Goal: Information Seeking & Learning: Find specific fact

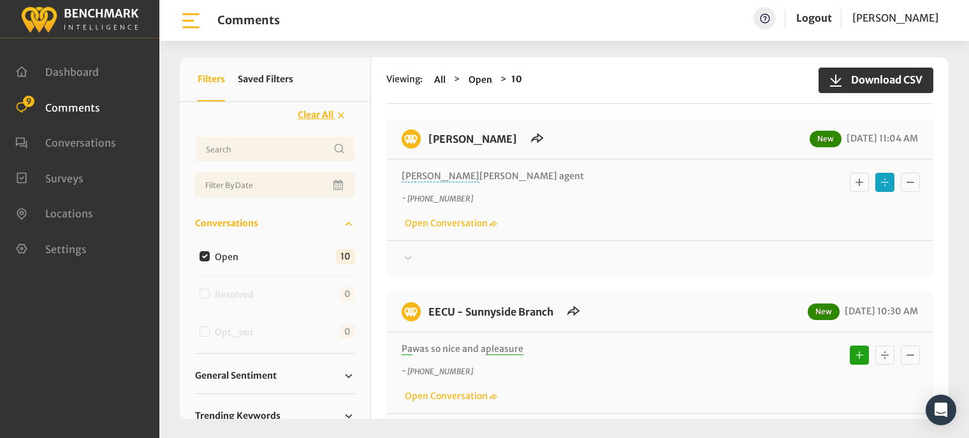
click at [296, 149] on input "Username" at bounding box center [275, 149] width 160 height 26
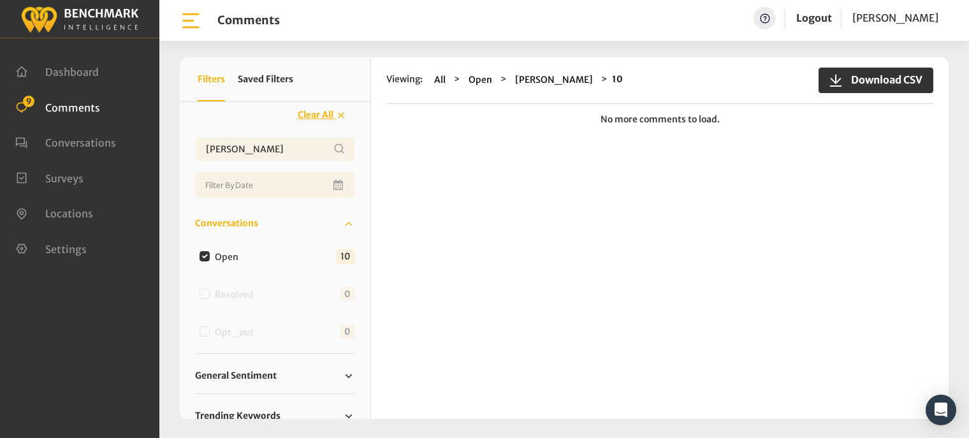
type input "[PERSON_NAME]"
click at [204, 257] on div "Open" at bounding box center [222, 256] width 54 height 15
drag, startPoint x: 242, startPoint y: 152, endPoint x: 153, endPoint y: 127, distance: 92.8
click at [153, 127] on ng-component "Dashboard Comments 9 Conversations Surveys" at bounding box center [484, 238] width 969 height 400
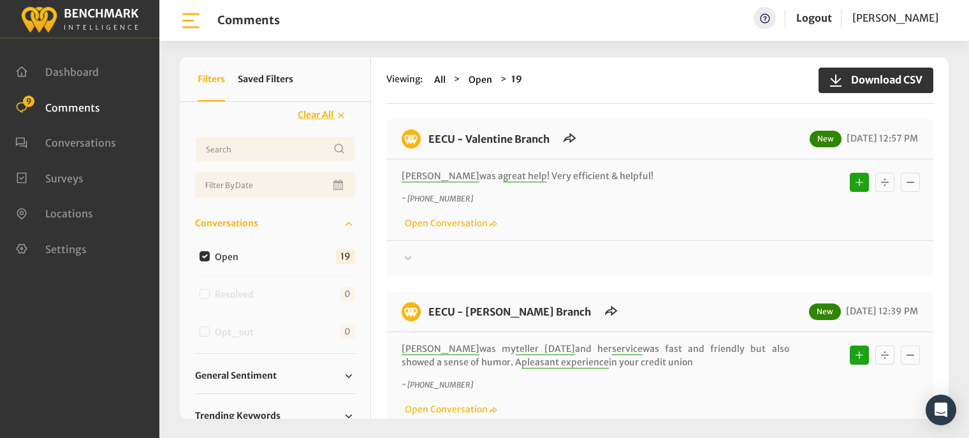
click at [203, 254] on input "Open" at bounding box center [205, 256] width 10 height 10
checkbox input "false"
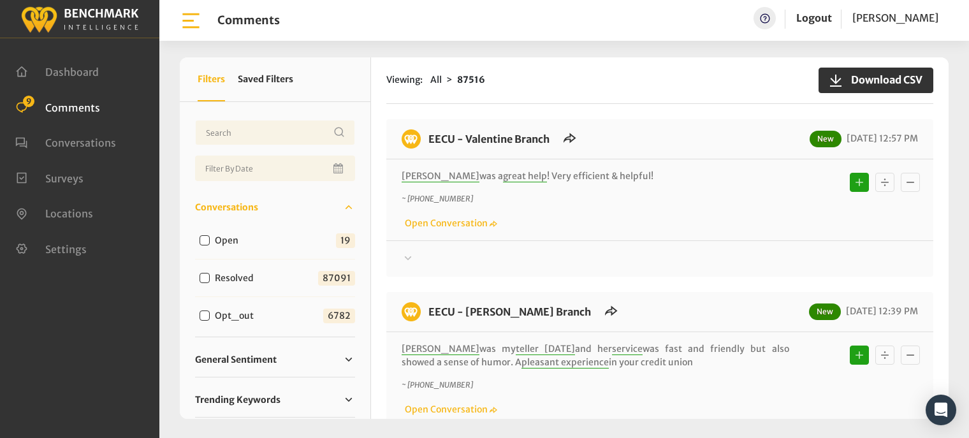
click at [254, 124] on input "Username" at bounding box center [275, 133] width 160 height 26
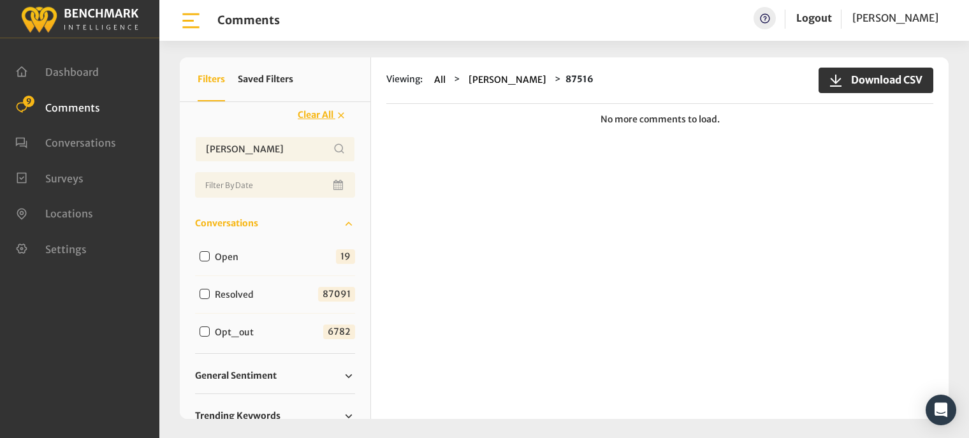
type input "[PERSON_NAME]"
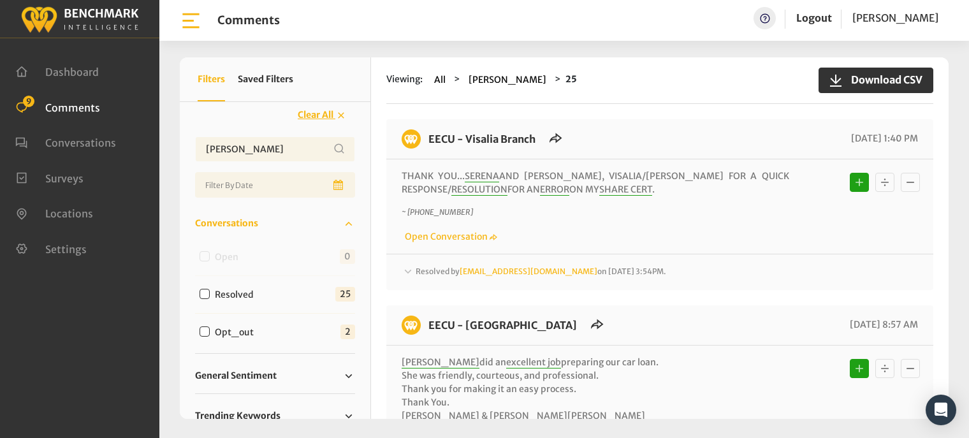
click at [335, 186] on span "Open Calendar" at bounding box center [338, 185] width 11 height 10
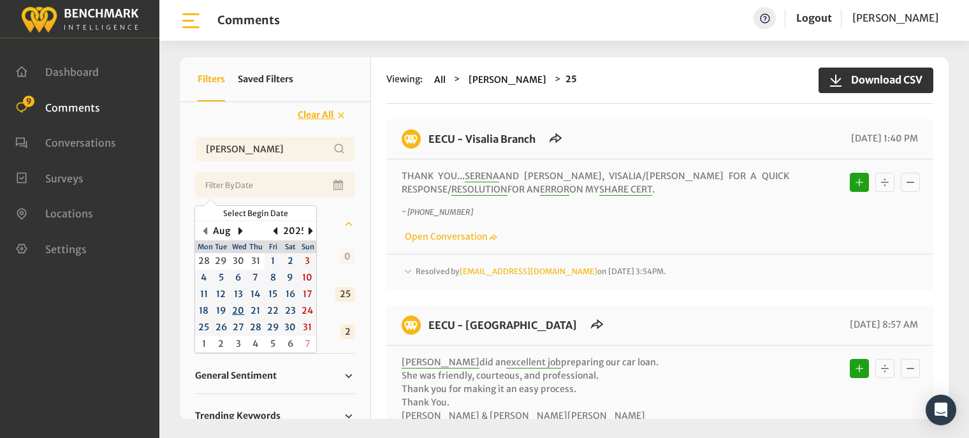
click at [206, 228] on button "Previous Month" at bounding box center [203, 231] width 10 height 14
click at [302, 256] on div "1" at bounding box center [308, 261] width 12 height 10
click at [276, 230] on button "Previous Year" at bounding box center [273, 231] width 10 height 14
click at [289, 259] on span "1" at bounding box center [290, 260] width 4 height 11
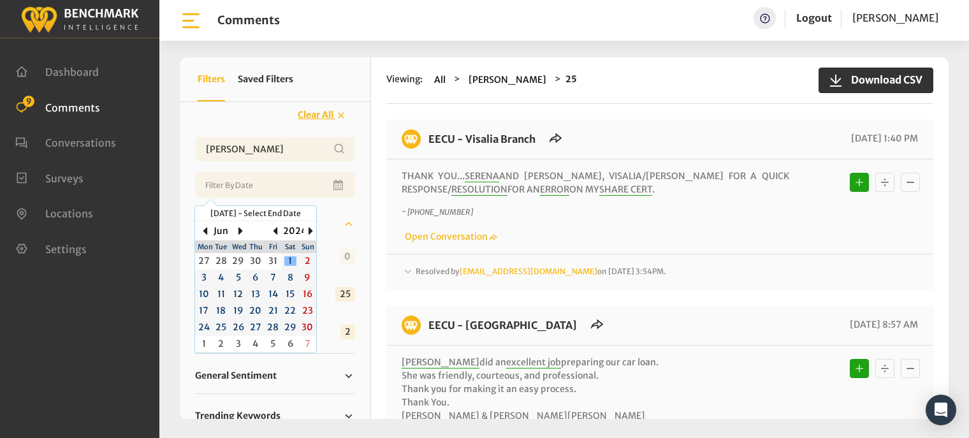
click at [291, 211] on div "[DATE] - Select End Date" at bounding box center [255, 213] width 121 height 15
click at [310, 226] on button "Next Year" at bounding box center [308, 231] width 10 height 14
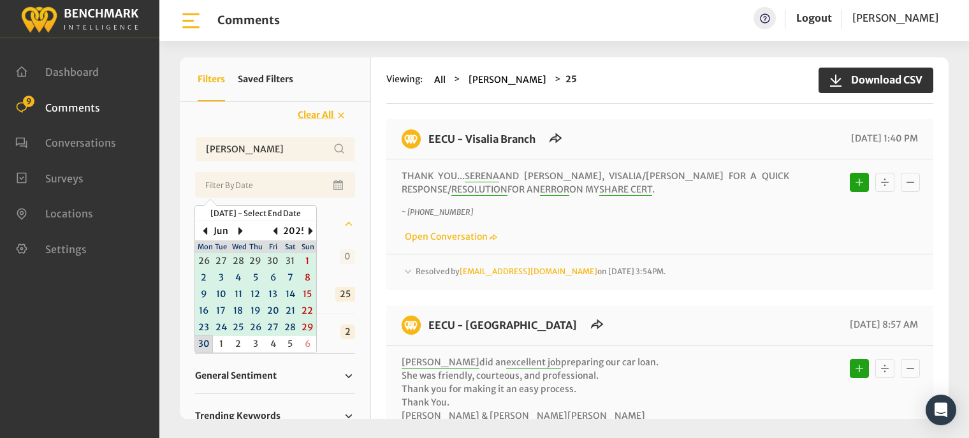
click at [203, 339] on span "30" at bounding box center [203, 343] width 11 height 11
type input "[DATE] - [DATE]"
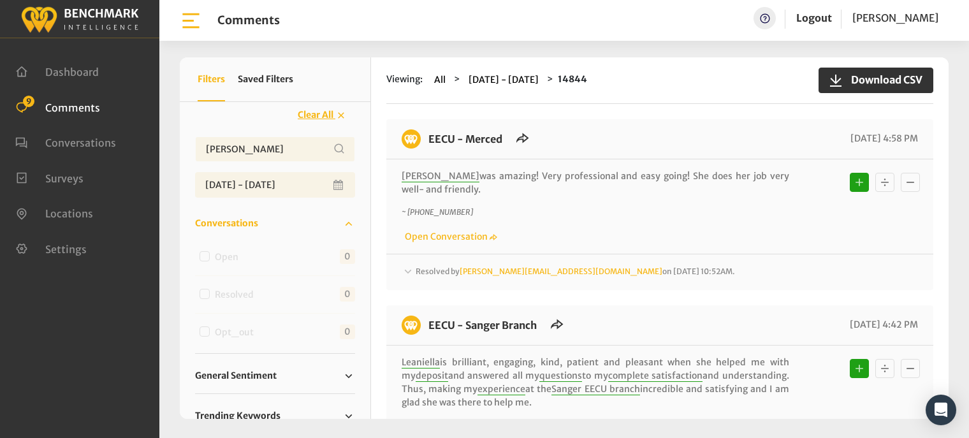
click at [425, 268] on span "Resolved by [PERSON_NAME][EMAIL_ADDRESS][DOMAIN_NAME] on [DATE] 10:52AM." at bounding box center [575, 271] width 319 height 10
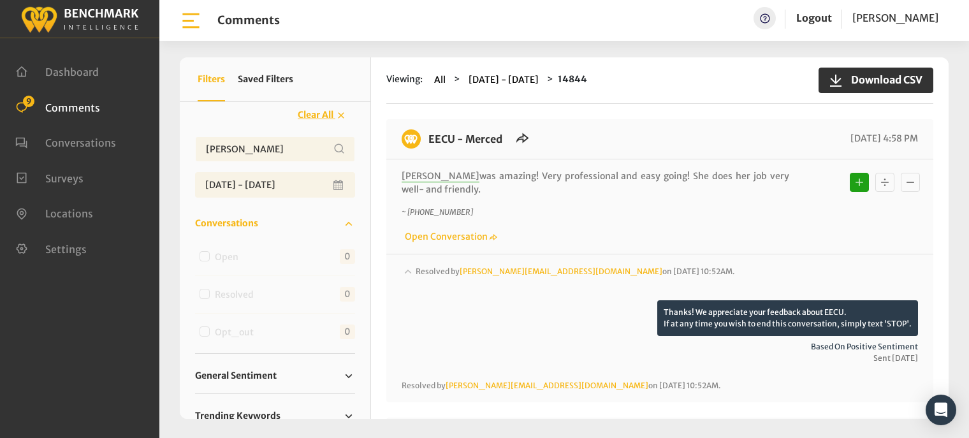
click at [281, 149] on input "[PERSON_NAME]" at bounding box center [275, 149] width 160 height 26
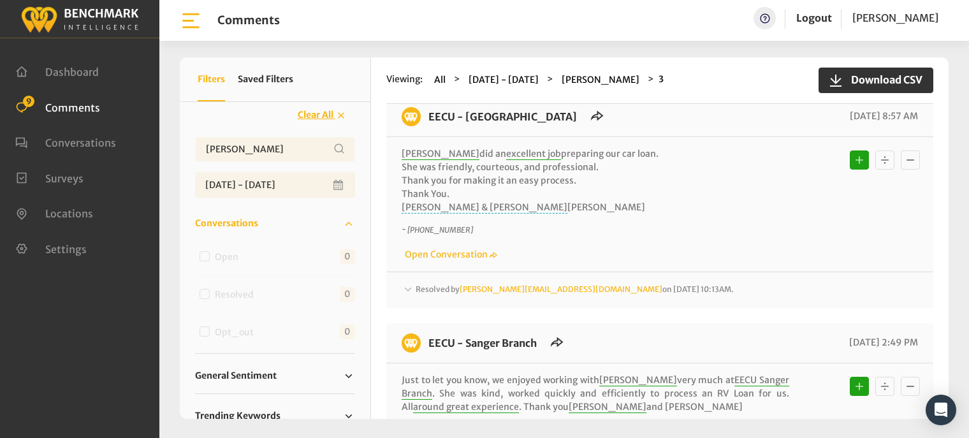
scroll to position [367, 0]
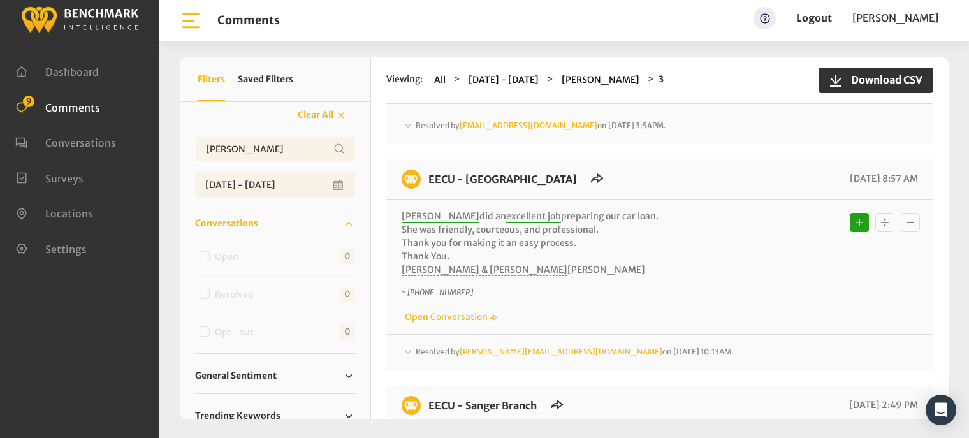
scroll to position [145, 0]
click at [418, 131] on span "Resolved by [PERSON_NAME][EMAIL_ADDRESS][DOMAIN_NAME] on [DATE] 10:13AM." at bounding box center [541, 127] width 251 height 10
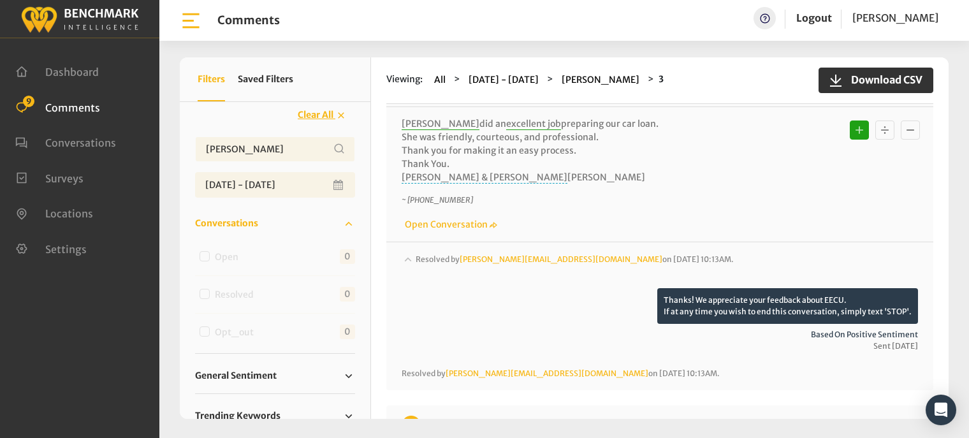
scroll to position [194, 0]
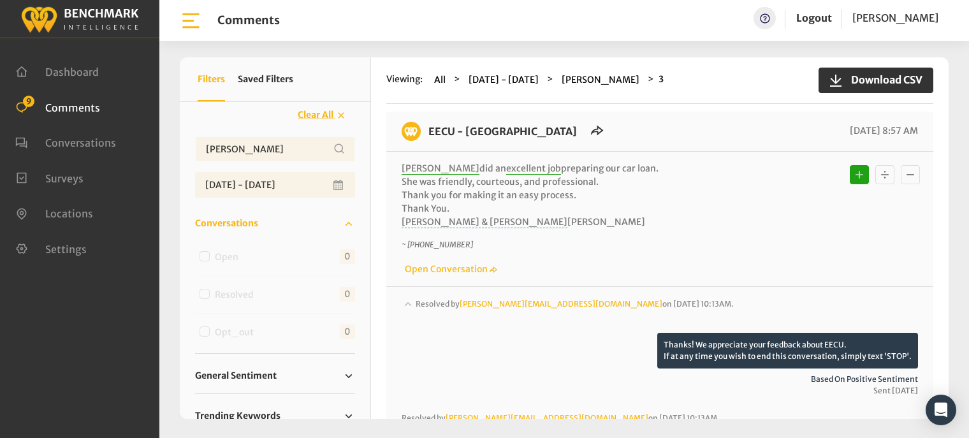
click at [413, 85] on icon at bounding box center [408, 77] width 13 height 15
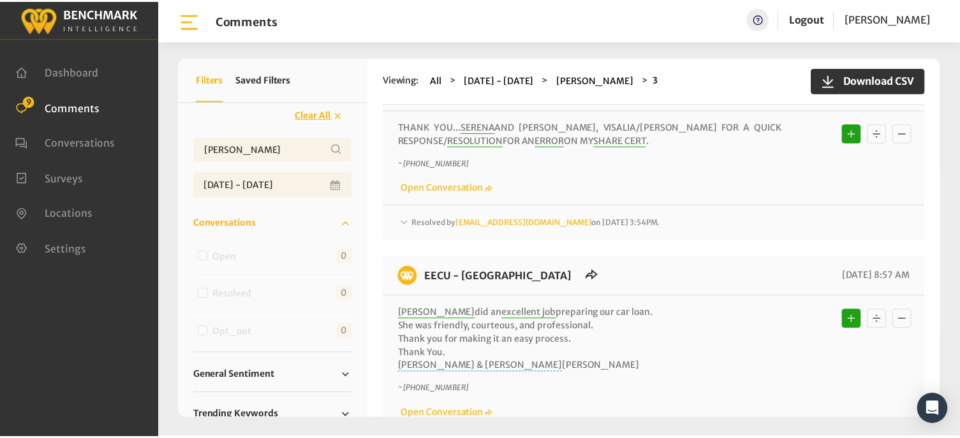
scroll to position [0, 0]
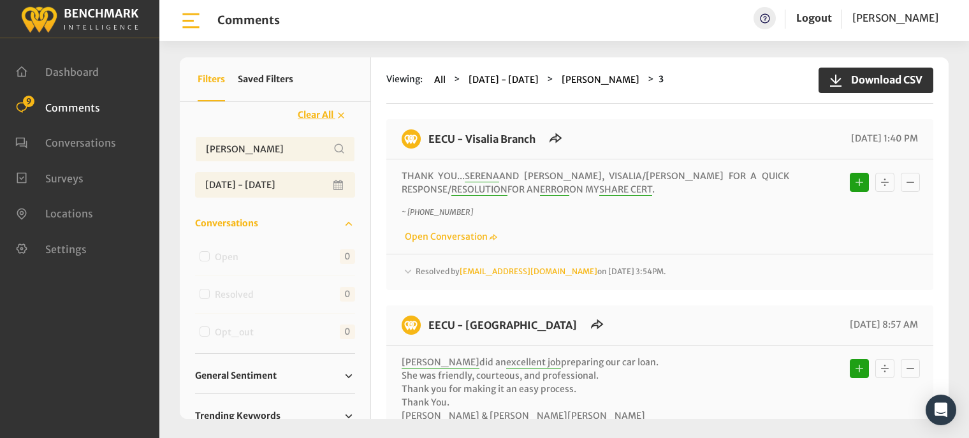
click at [420, 271] on span "Resolved by [PERSON_NAME][EMAIL_ADDRESS][DOMAIN_NAME] on [DATE] 3:54PM." at bounding box center [541, 271] width 251 height 10
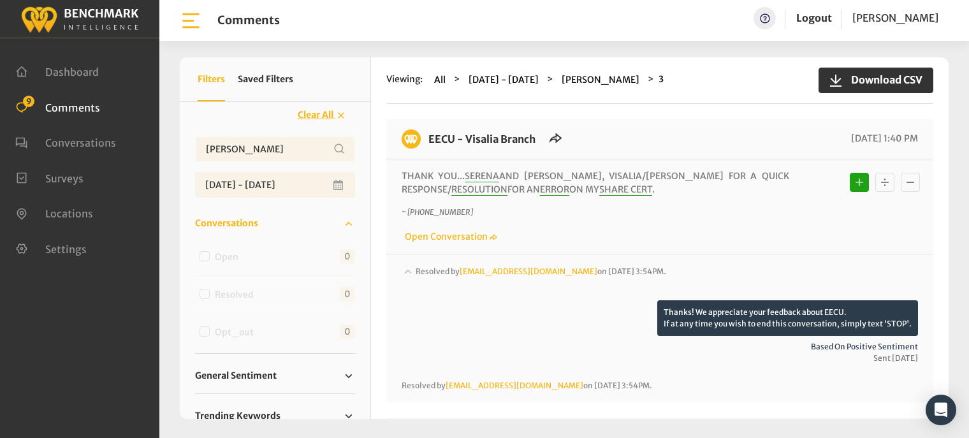
click at [214, 184] on input "[DATE] - [DATE]" at bounding box center [275, 185] width 160 height 26
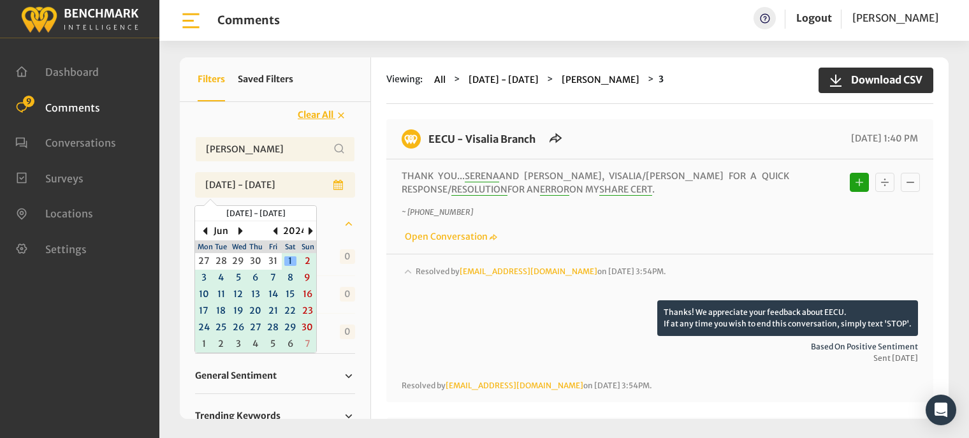
click at [339, 184] on span "Open Calendar" at bounding box center [338, 185] width 11 height 10
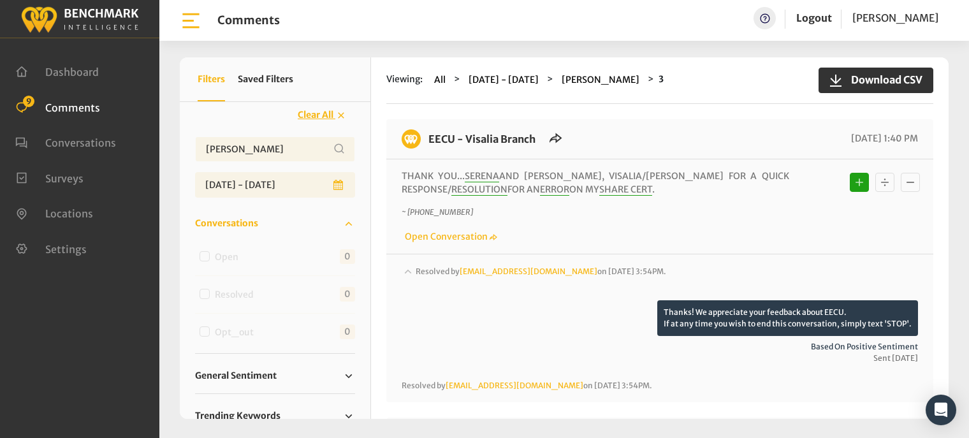
click at [333, 184] on span "Open Calendar" at bounding box center [338, 185] width 11 height 10
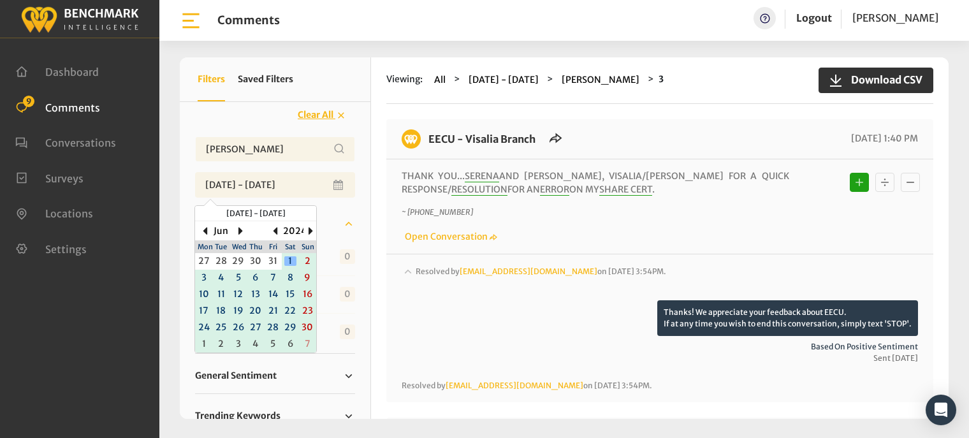
click at [176, 192] on div "Download CSV X Filters Saved Filters Clear All" at bounding box center [564, 238] width 810 height 400
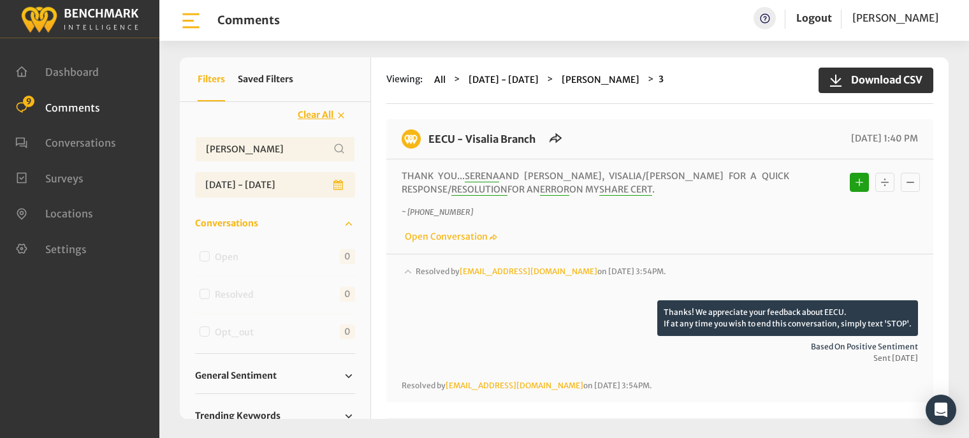
click at [333, 183] on span "Open Calendar" at bounding box center [338, 185] width 11 height 10
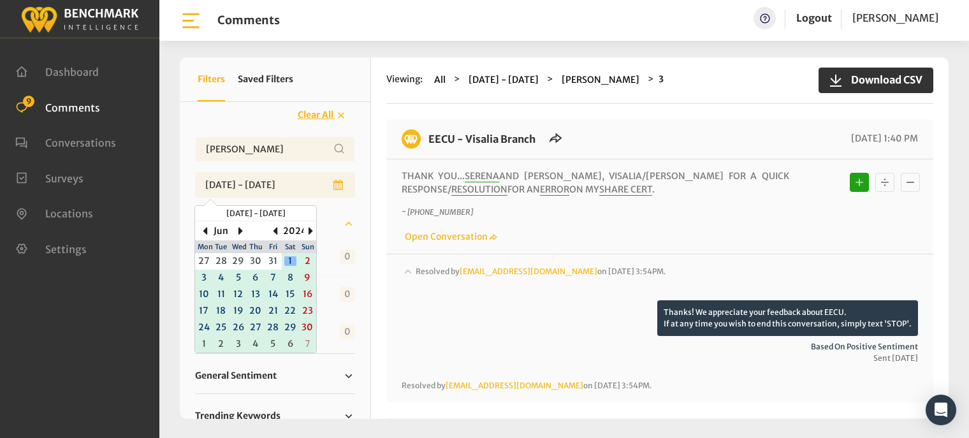
click at [333, 183] on span "Open Calendar" at bounding box center [338, 185] width 11 height 10
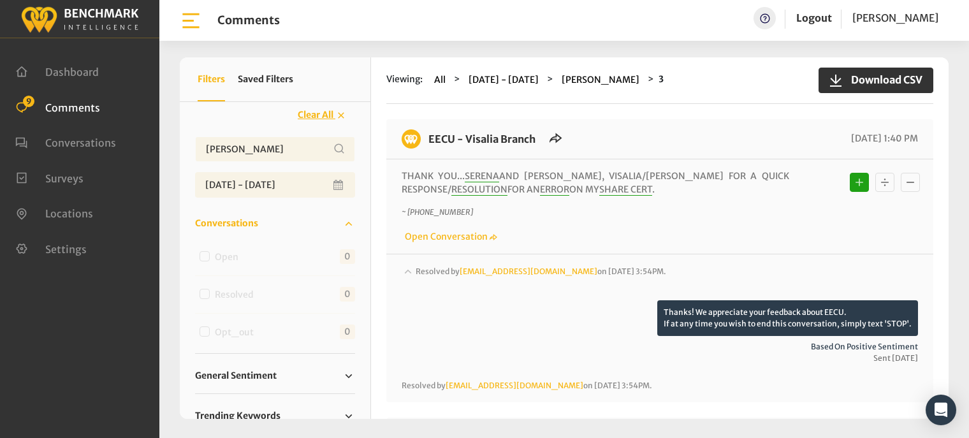
click at [261, 149] on input "[PERSON_NAME]" at bounding box center [275, 149] width 160 height 26
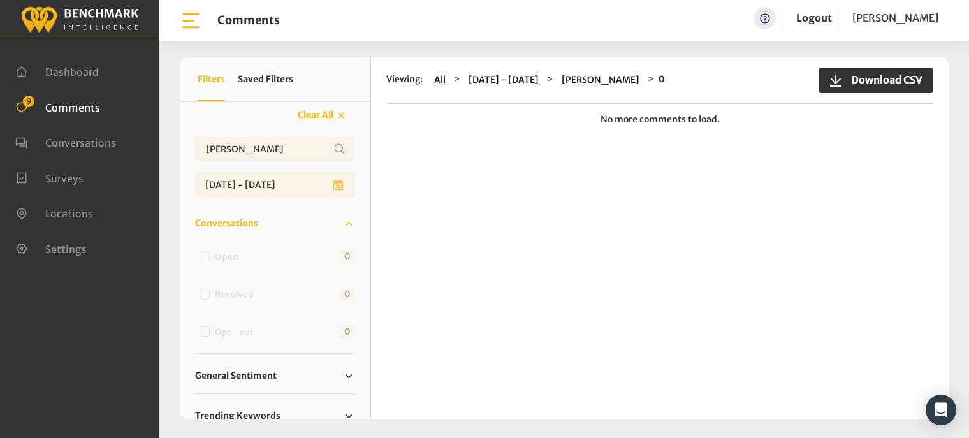
type input "[PERSON_NAME]"
click at [333, 187] on span "Open Calendar" at bounding box center [338, 185] width 11 height 10
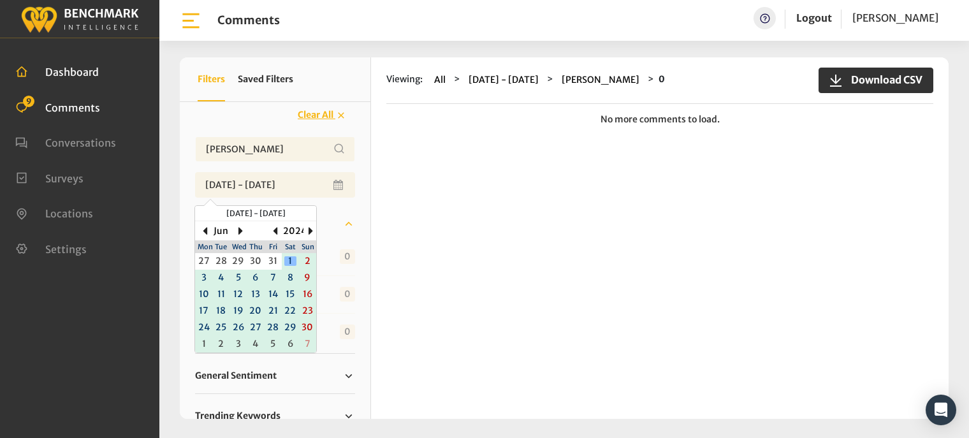
click at [68, 75] on span "Dashboard" at bounding box center [72, 72] width 54 height 13
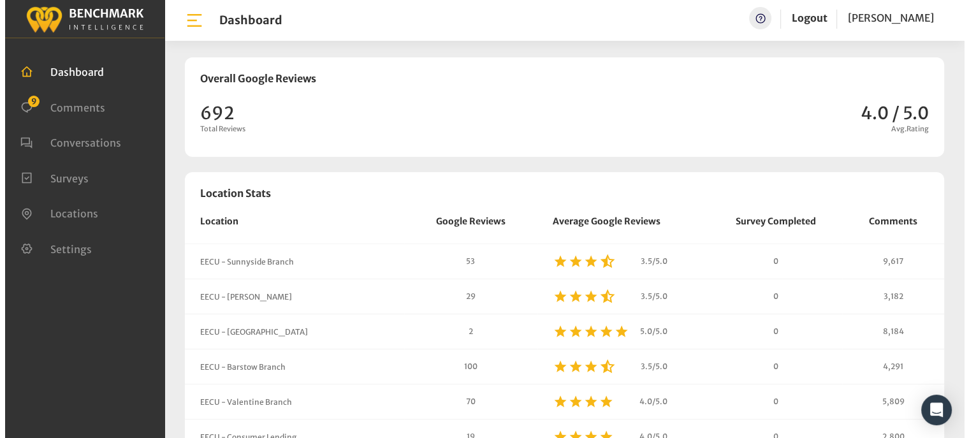
scroll to position [974, 959]
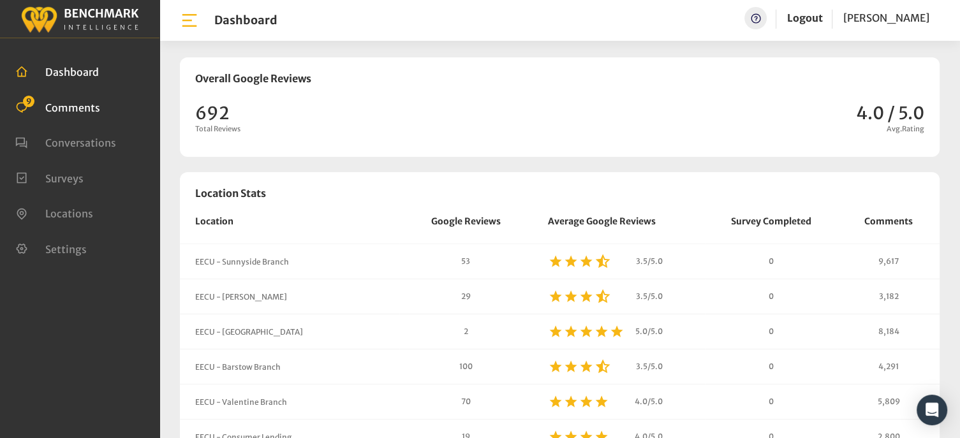
click at [73, 106] on span "Comments" at bounding box center [72, 107] width 55 height 13
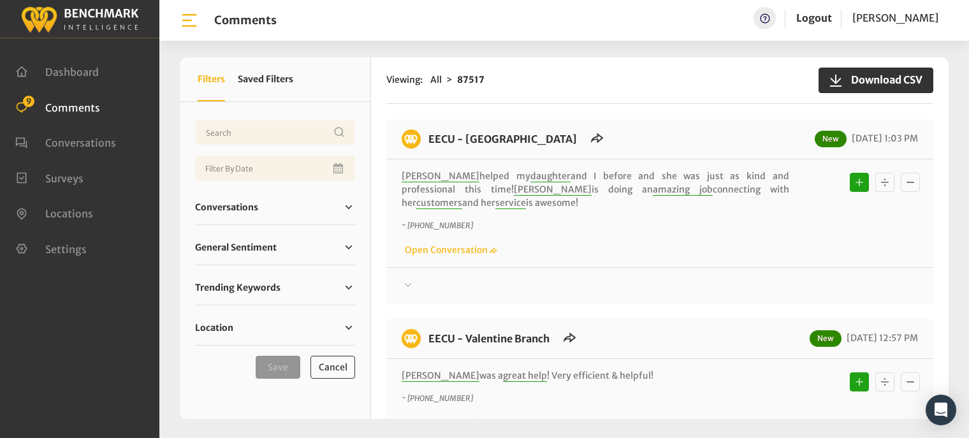
click at [224, 137] on input "Username" at bounding box center [275, 133] width 160 height 26
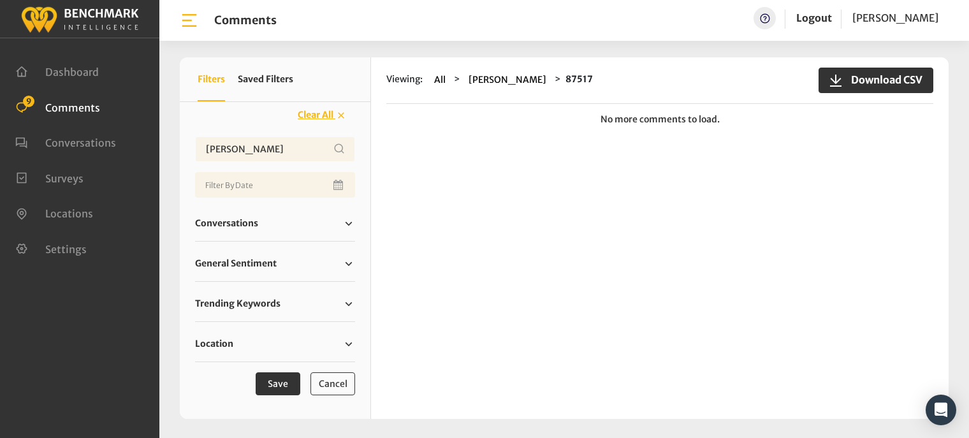
type input "[PERSON_NAME]"
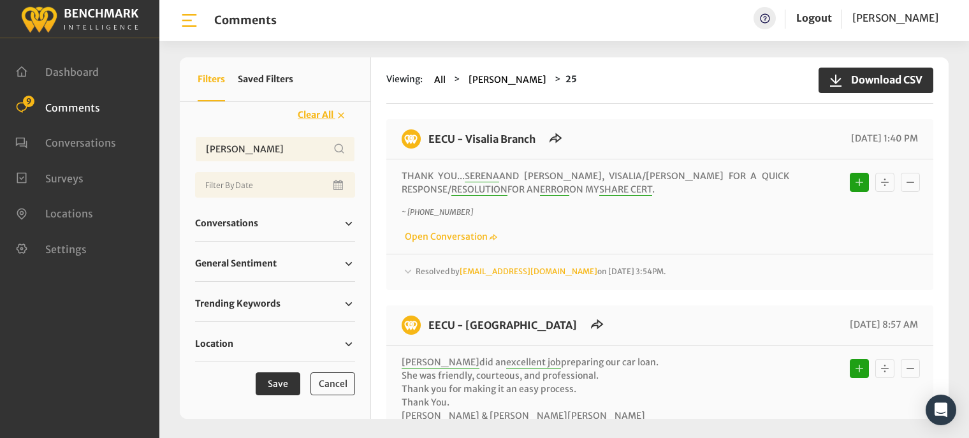
click at [438, 265] on div "Resolved by [PERSON_NAME][EMAIL_ADDRESS][DOMAIN_NAME] on [DATE] 3:54PM." at bounding box center [660, 272] width 516 height 15
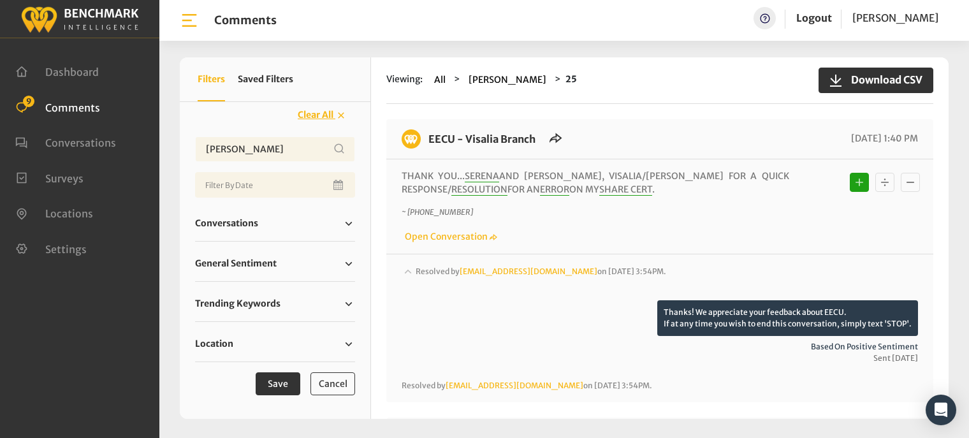
click at [438, 265] on div "Resolved by [PERSON_NAME][EMAIL_ADDRESS][DOMAIN_NAME] on [DATE] 3:54PM." at bounding box center [660, 283] width 516 height 36
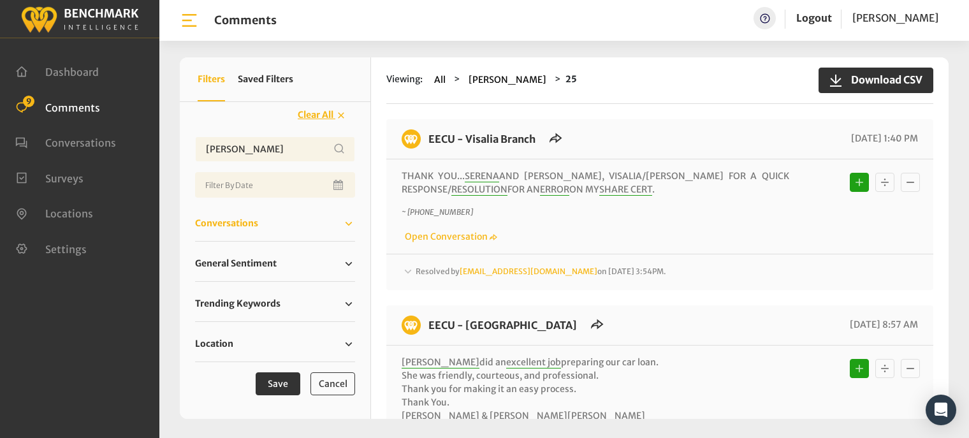
click at [257, 214] on link "Conversations" at bounding box center [275, 223] width 160 height 19
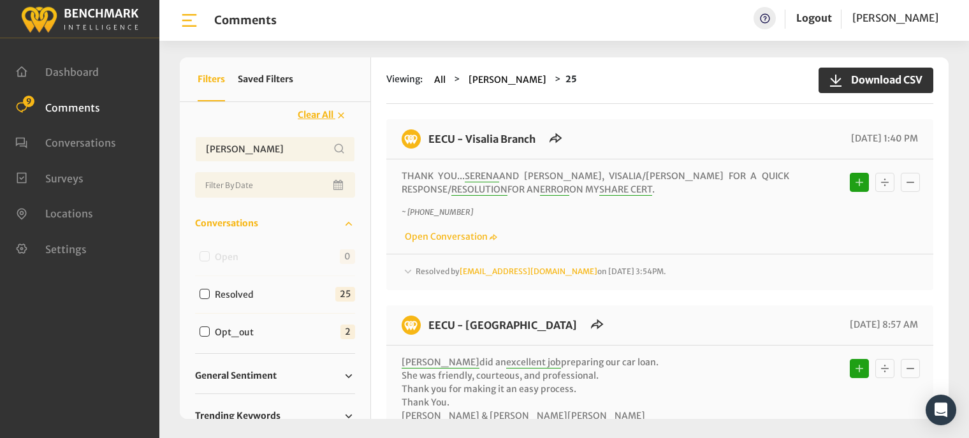
click at [257, 214] on link "Conversations" at bounding box center [275, 223] width 160 height 19
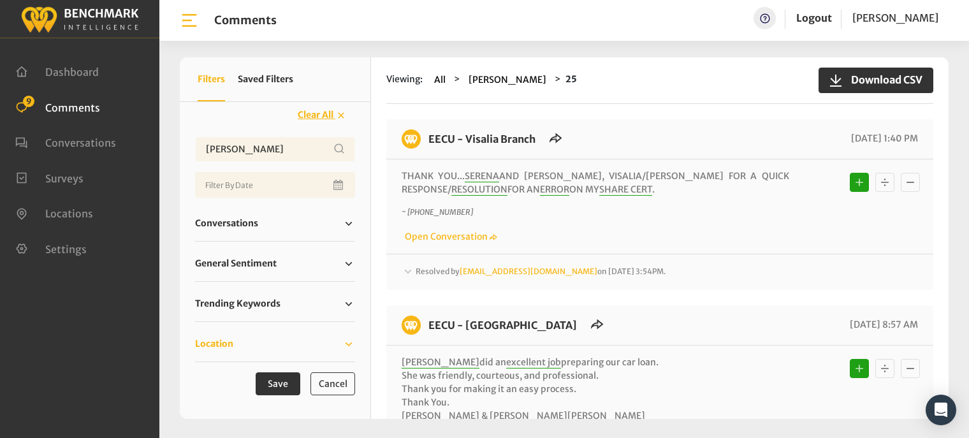
click at [225, 344] on span "Location" at bounding box center [214, 343] width 38 height 13
drag, startPoint x: 289, startPoint y: 152, endPoint x: 201, endPoint y: 137, distance: 89.9
click at [201, 137] on input "[PERSON_NAME]" at bounding box center [275, 149] width 160 height 26
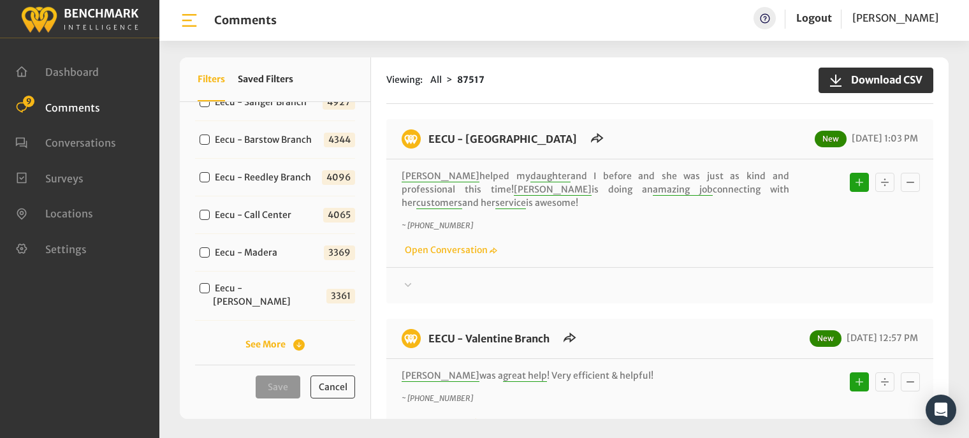
scroll to position [446, 0]
click at [278, 344] on div "See More" at bounding box center [275, 344] width 160 height 16
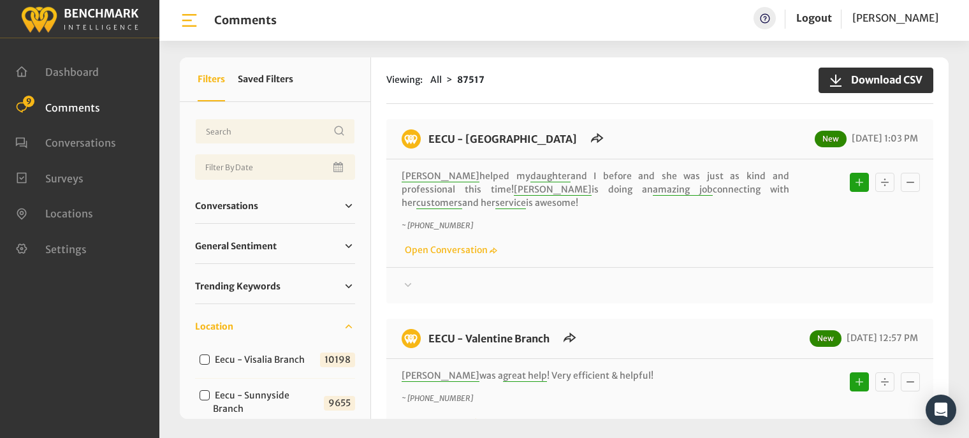
scroll to position [0, 0]
click at [235, 132] on input "Username" at bounding box center [275, 133] width 160 height 26
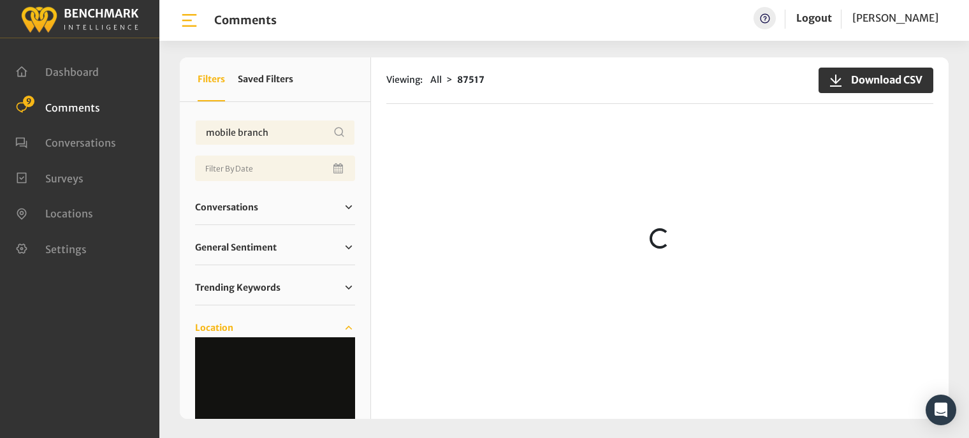
type input "mobile branch"
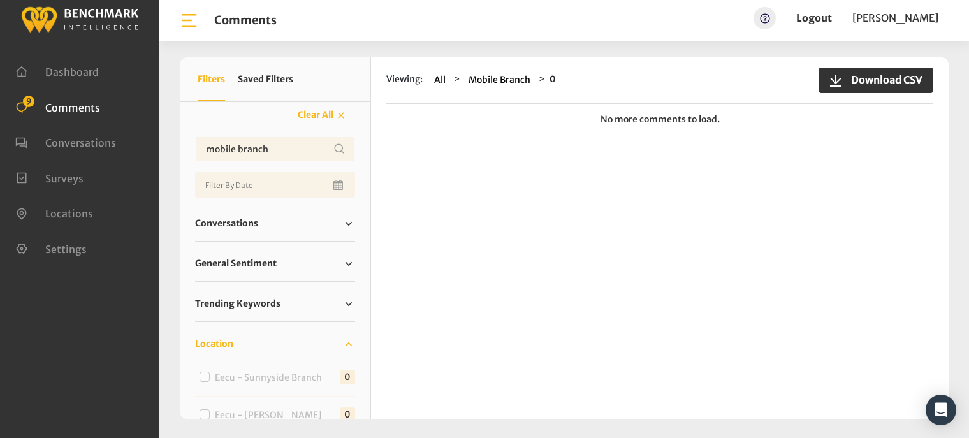
drag, startPoint x: 275, startPoint y: 149, endPoint x: 170, endPoint y: 141, distance: 104.9
click at [170, 141] on div "Download CSV X Filters Saved Filters Clear All" at bounding box center [564, 238] width 810 height 400
type input "[PERSON_NAME]"
click at [319, 226] on link "Conversations" at bounding box center [275, 223] width 160 height 19
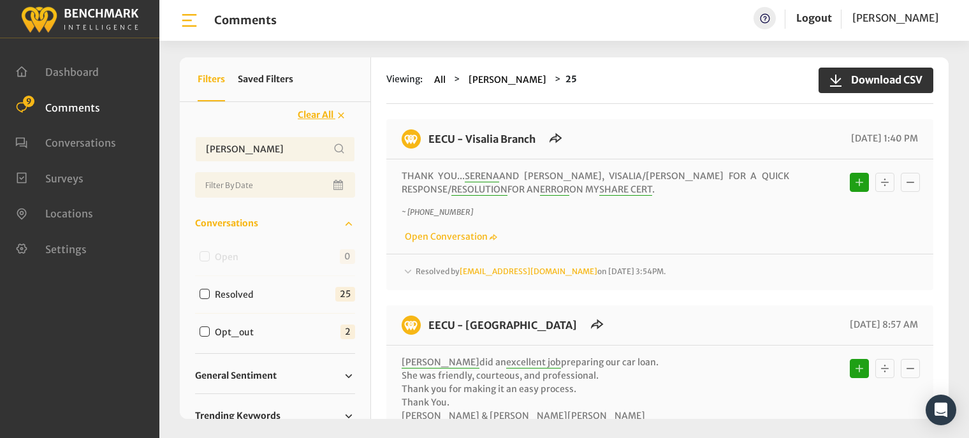
drag, startPoint x: 319, startPoint y: 226, endPoint x: 297, endPoint y: 224, distance: 21.8
drag, startPoint x: 297, startPoint y: 224, endPoint x: 344, endPoint y: 223, distance: 47.2
click at [344, 223] on icon at bounding box center [348, 223] width 13 height 19
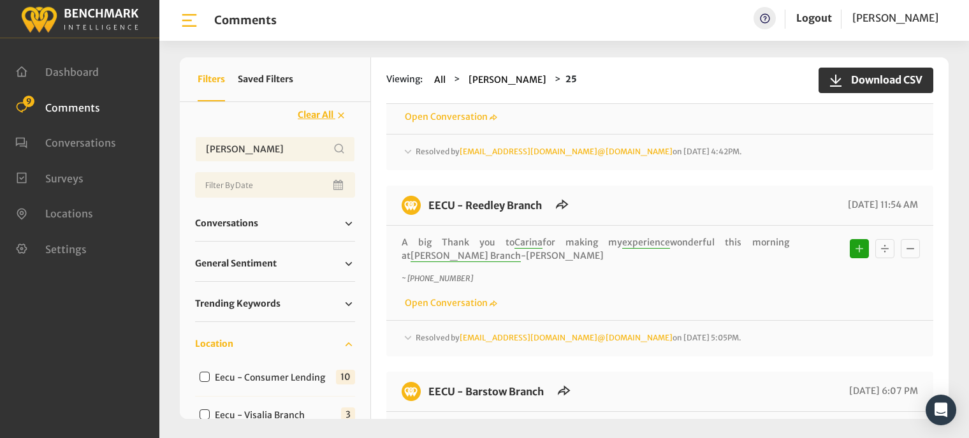
scroll to position [3700, 0]
click at [522, 272] on p "~ [PHONE_NUMBER]" at bounding box center [596, 277] width 388 height 11
click at [314, 169] on div "Clear All [PERSON_NAME]" at bounding box center [275, 156] width 160 height 92
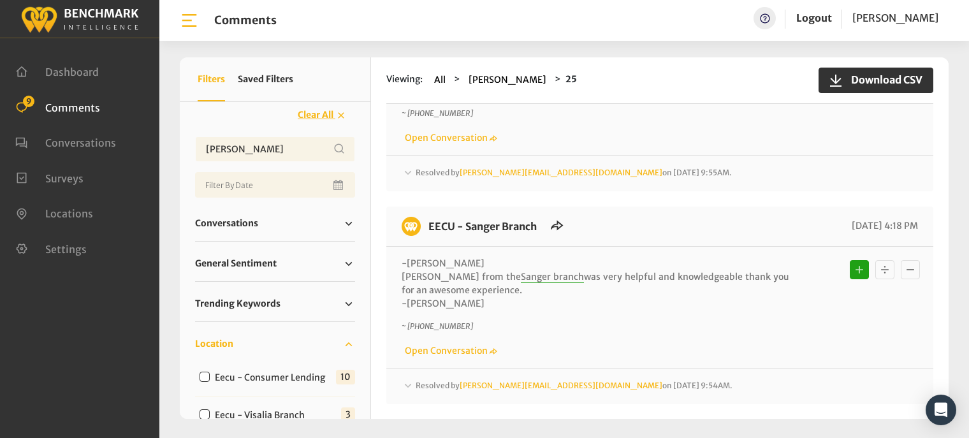
scroll to position [1894, 0]
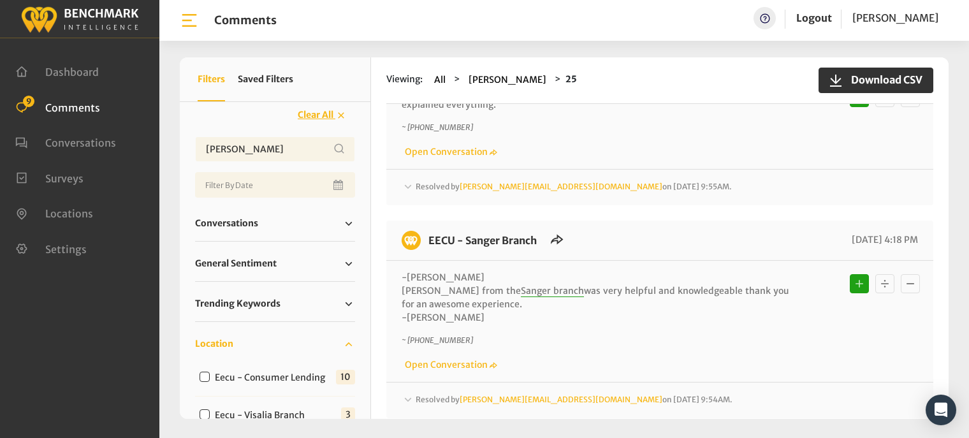
click at [847, 277] on div "Basic example" at bounding box center [885, 284] width 77 height 26
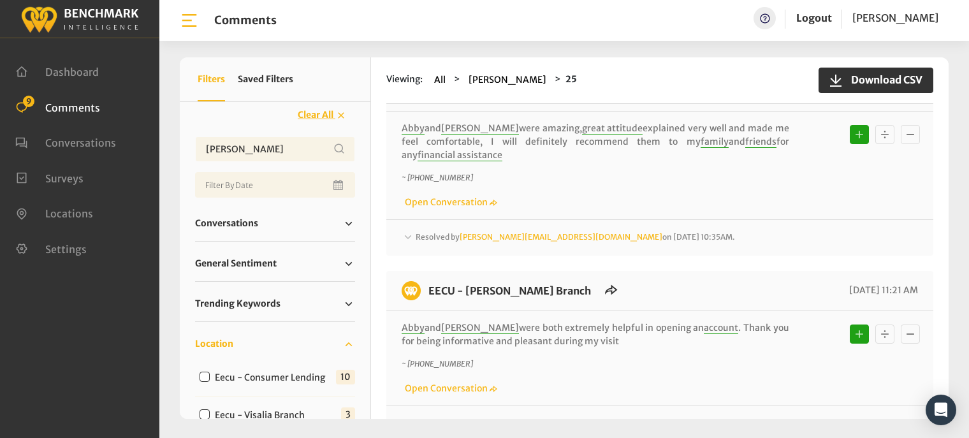
scroll to position [607, 0]
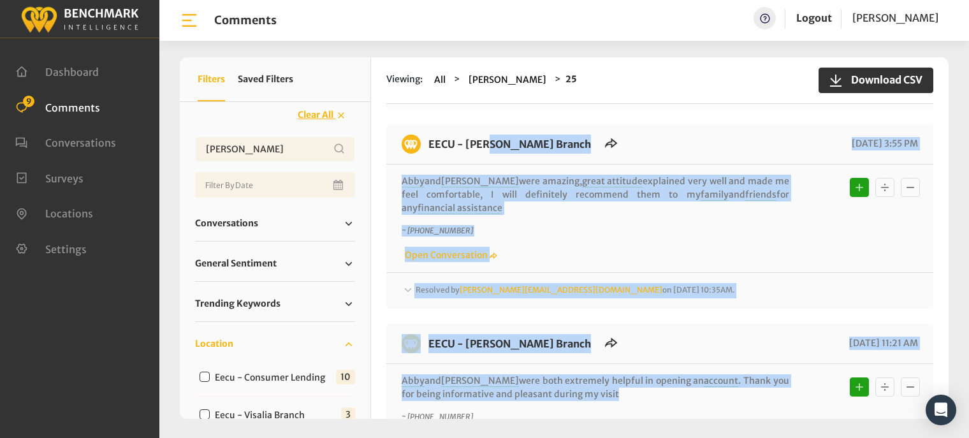
drag, startPoint x: 576, startPoint y: 392, endPoint x: 425, endPoint y: 147, distance: 287.7
copy div "[PERSON_NAME] Branch [DATE] 3:55 PM [PERSON_NAME] and [PERSON_NAME] were amazin…"
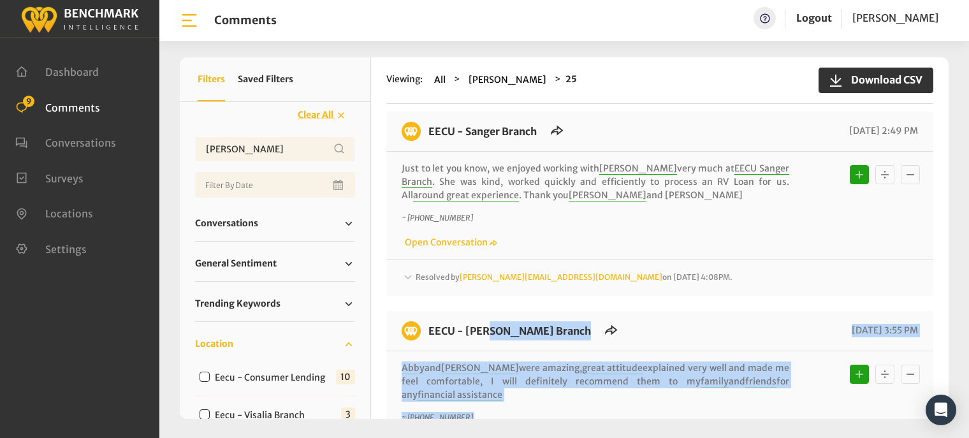
scroll to position [435, 0]
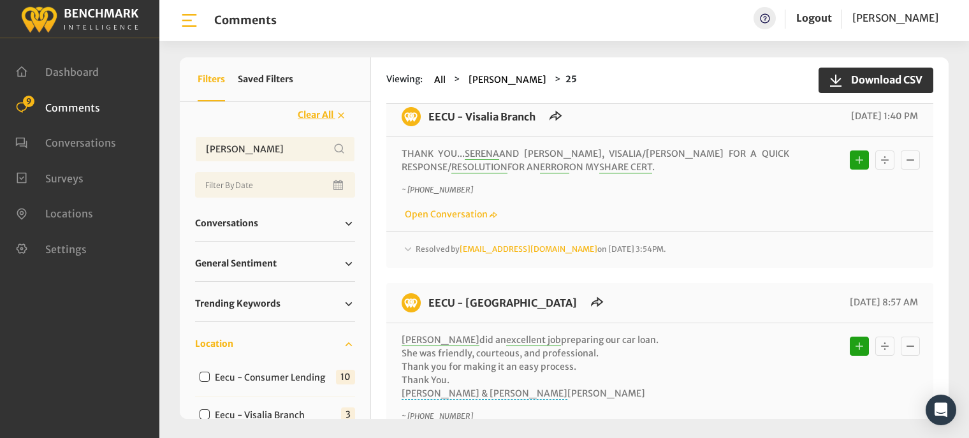
scroll to position [0, 0]
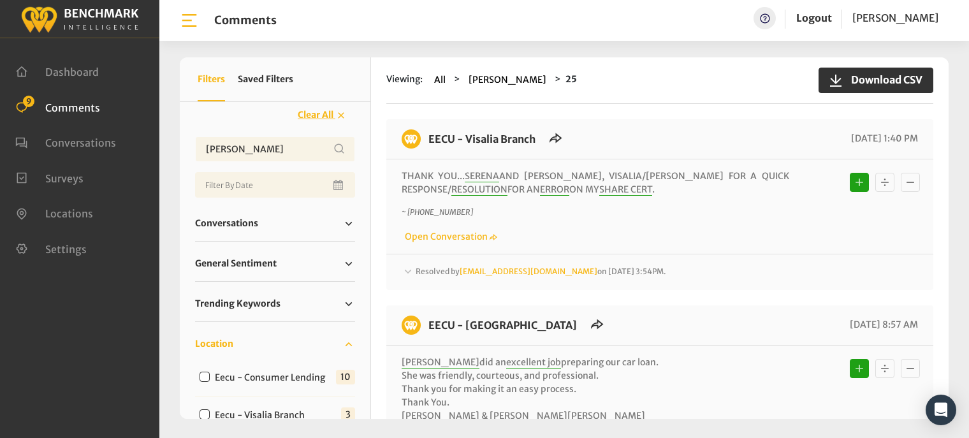
click at [666, 183] on p "THANK YOU... [PERSON_NAME] AND [PERSON_NAME], VISALIA/[PERSON_NAME] FOR A QUICK…" at bounding box center [596, 183] width 388 height 27
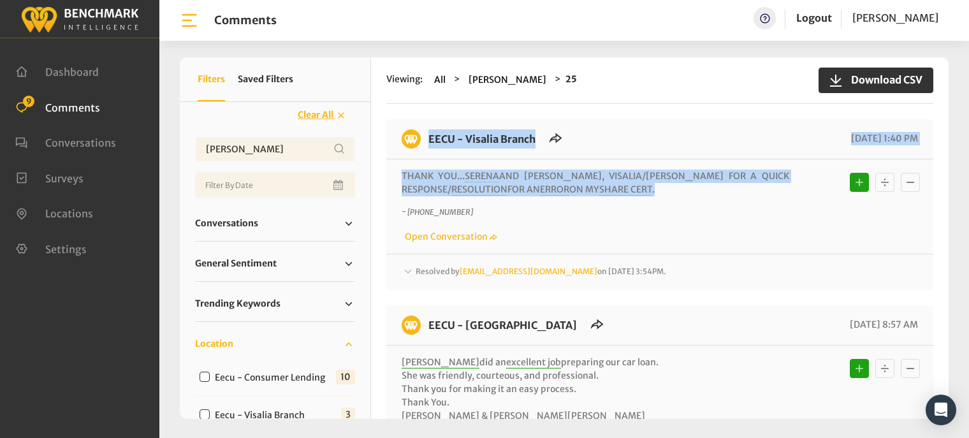
drag, startPoint x: 642, startPoint y: 188, endPoint x: 412, endPoint y: 135, distance: 235.7
click at [412, 135] on div "EECU - Visalia Branch [DATE] 1:40 PM THANK YOU... [PERSON_NAME] AND [PERSON_NAM…" at bounding box center [659, 204] width 547 height 171
copy div "EECU - [GEOGRAPHIC_DATA] Branch [DATE] 1:40 PM THANK YOU... [PERSON_NAME] AND […"
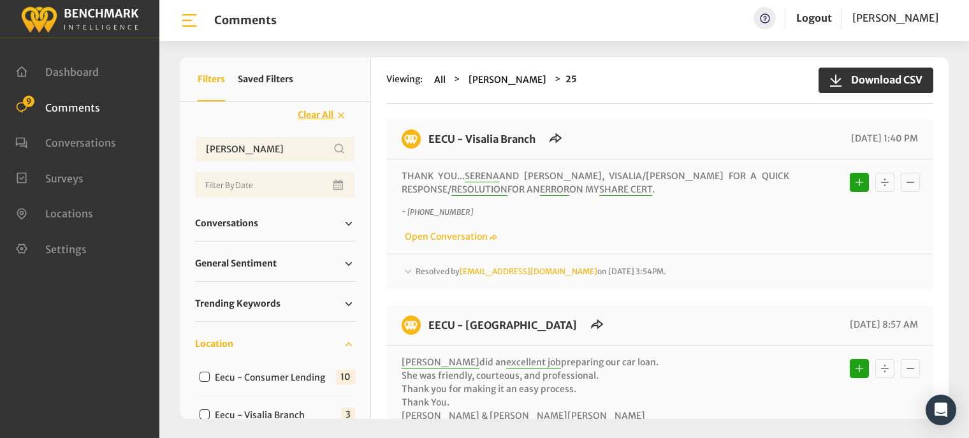
click at [438, 265] on div "Resolved by [PERSON_NAME][EMAIL_ADDRESS][DOMAIN_NAME] on [DATE] 3:54PM." at bounding box center [660, 272] width 516 height 15
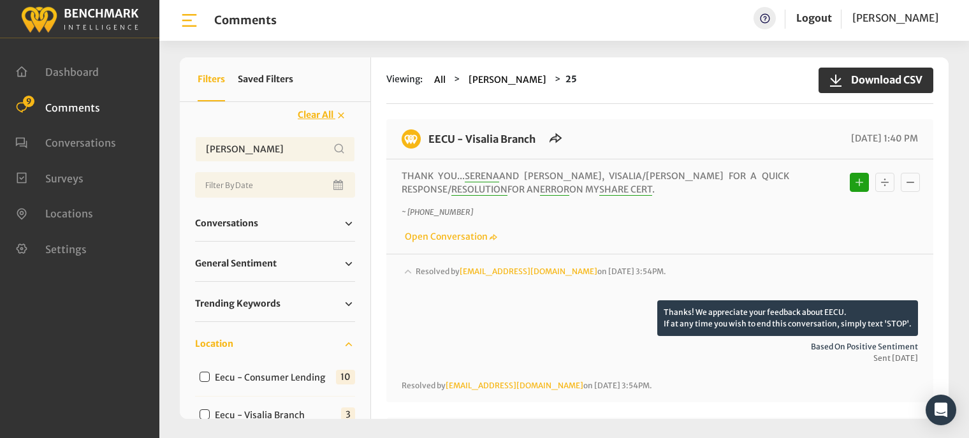
drag, startPoint x: 263, startPoint y: 145, endPoint x: 136, endPoint y: 155, distance: 127.3
click at [136, 155] on ng-component "Dashboard Comments 9 Conversations Surveys" at bounding box center [484, 219] width 969 height 438
